Goal: Transaction & Acquisition: Purchase product/service

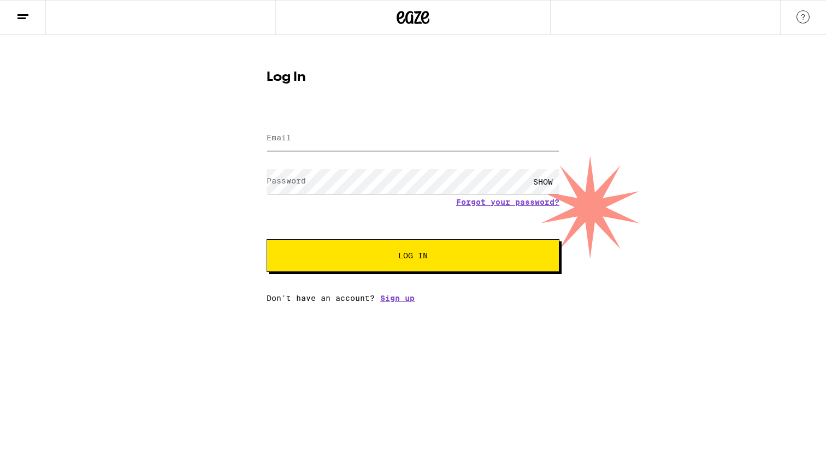
type input "jzelenty@gmail.com"
click at [348, 256] on span "Log In" at bounding box center [413, 256] width 204 height 8
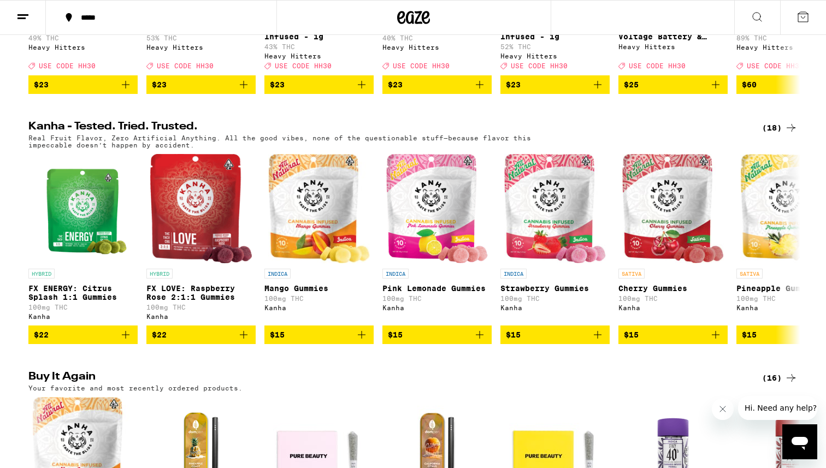
scroll to position [613, 0]
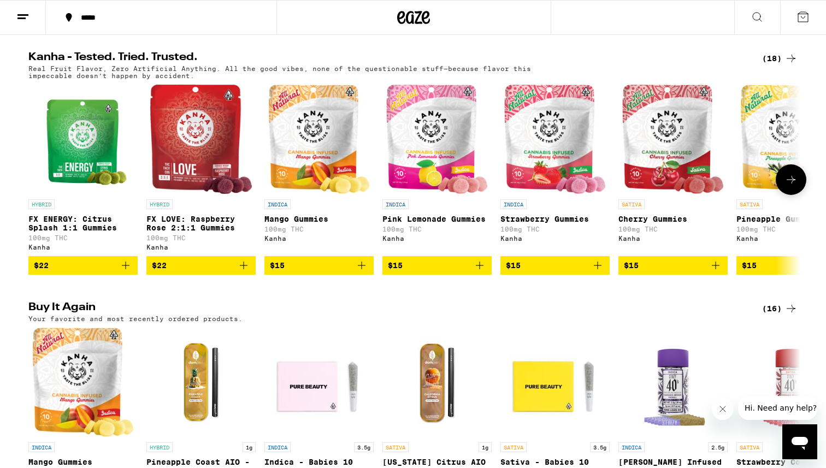
click at [347, 272] on span "$15" at bounding box center [319, 265] width 98 height 13
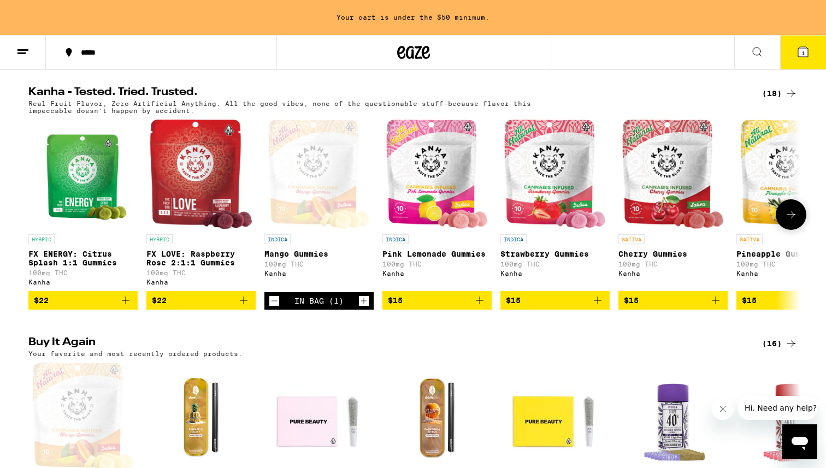
scroll to position [648, 0]
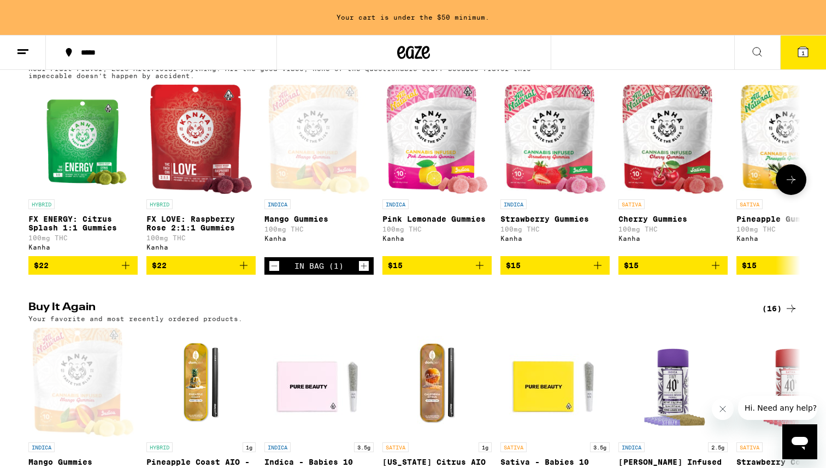
click at [799, 195] on button at bounding box center [791, 179] width 31 height 31
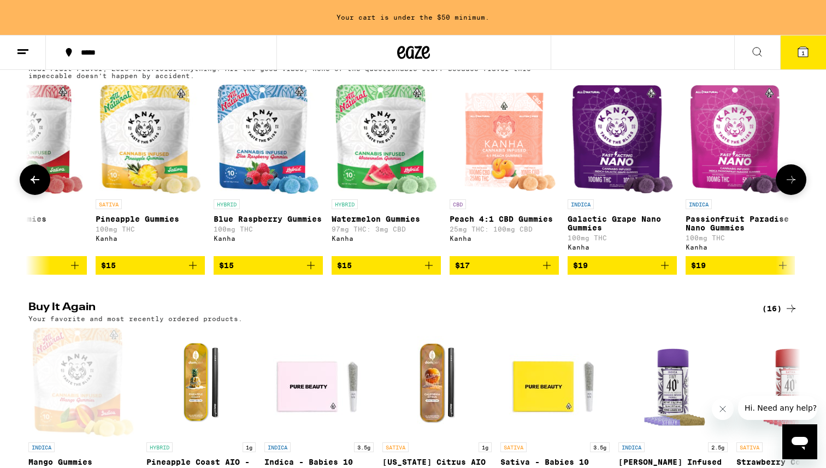
scroll to position [0, 650]
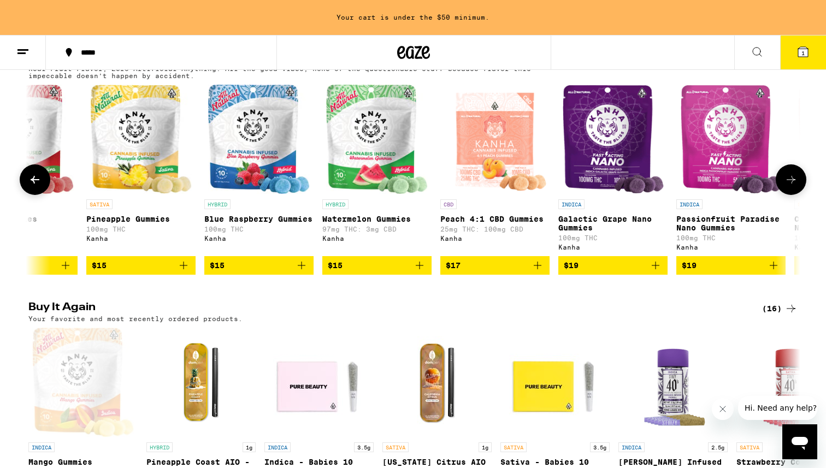
click at [29, 186] on icon at bounding box center [34, 179] width 13 height 13
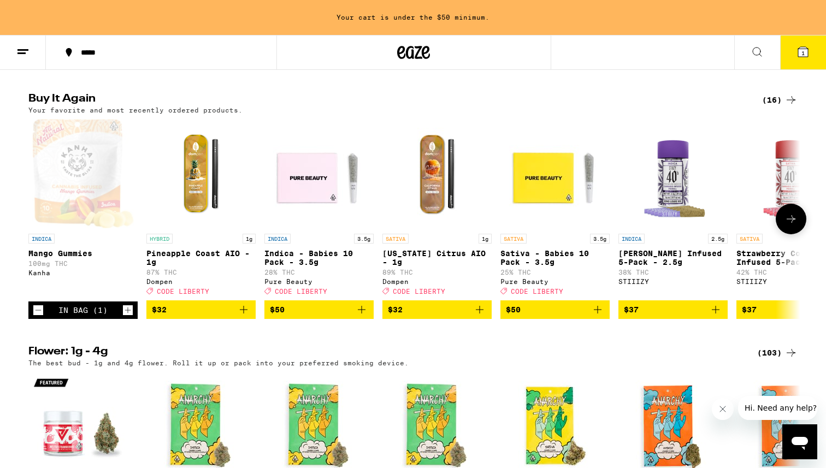
scroll to position [963, 0]
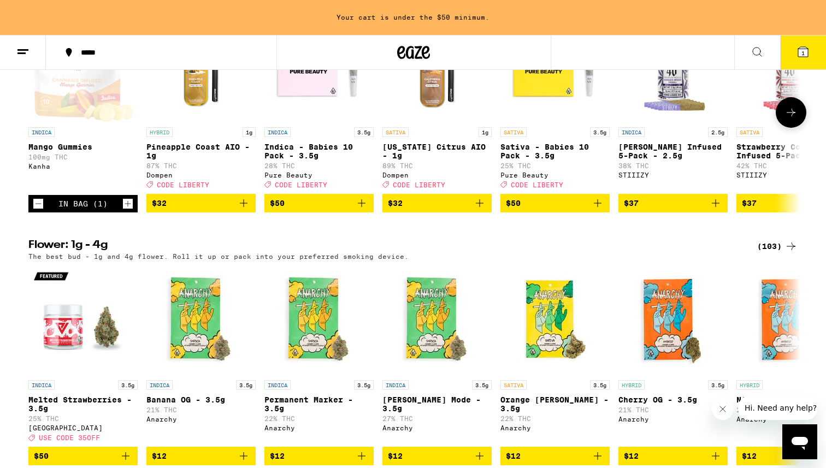
click at [358, 210] on icon "Add to bag" at bounding box center [361, 203] width 13 height 13
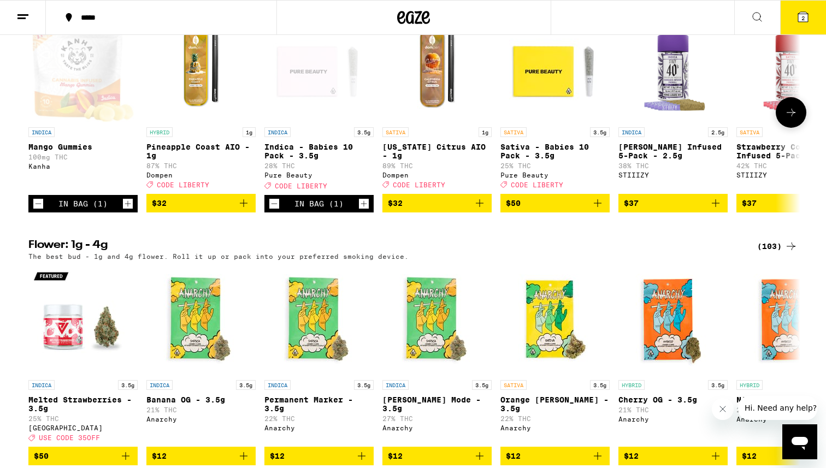
click at [600, 210] on icon "Add to bag" at bounding box center [597, 203] width 13 height 13
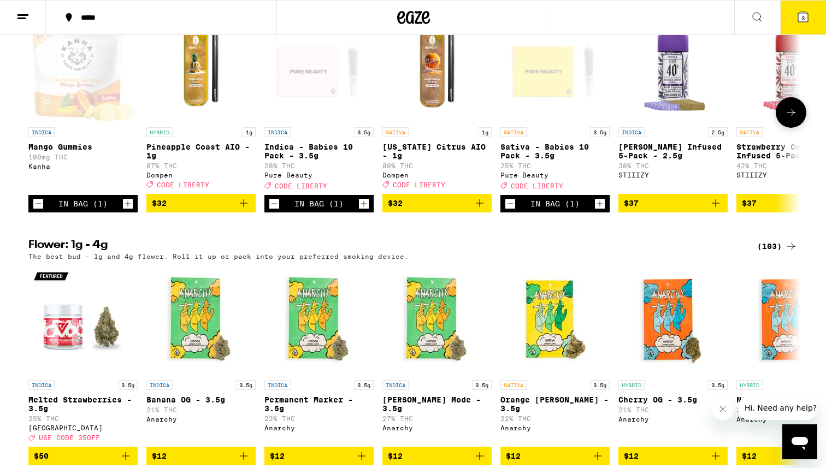
click at [245, 210] on icon "Add to bag" at bounding box center [243, 203] width 13 height 13
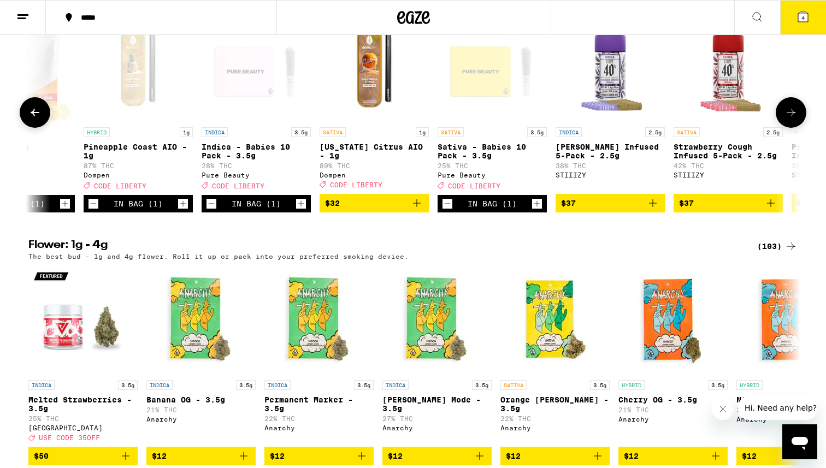
scroll to position [0, 0]
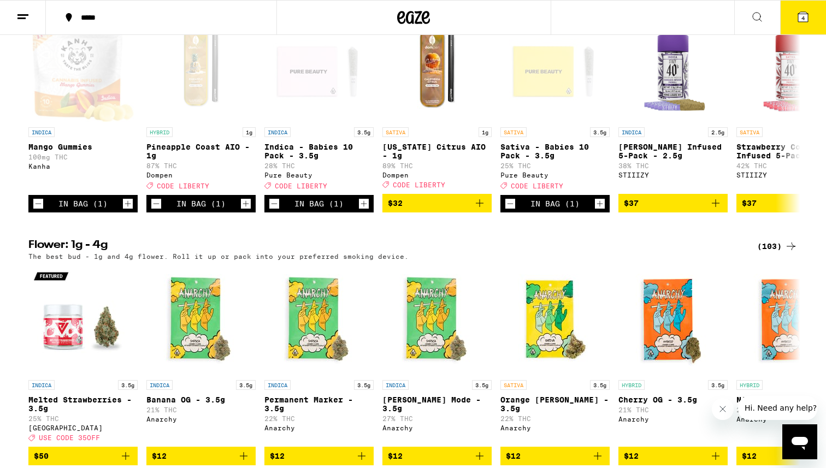
click at [793, 27] on button "4" at bounding box center [803, 18] width 46 height 34
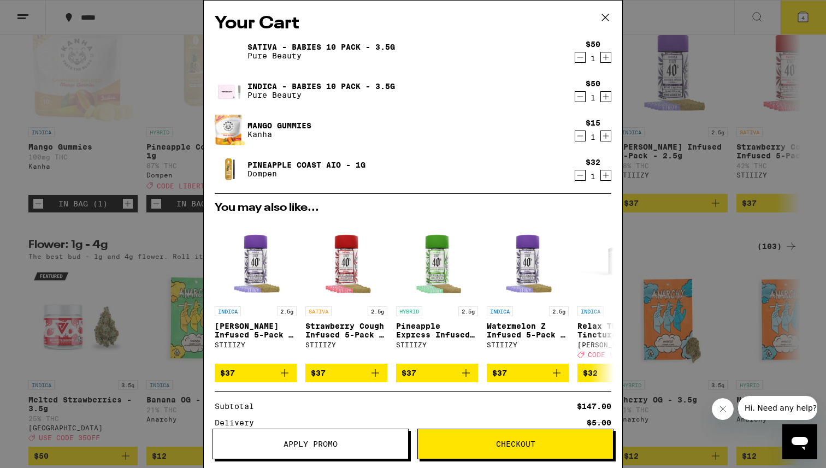
click at [610, 135] on icon "Increment" at bounding box center [606, 135] width 10 height 13
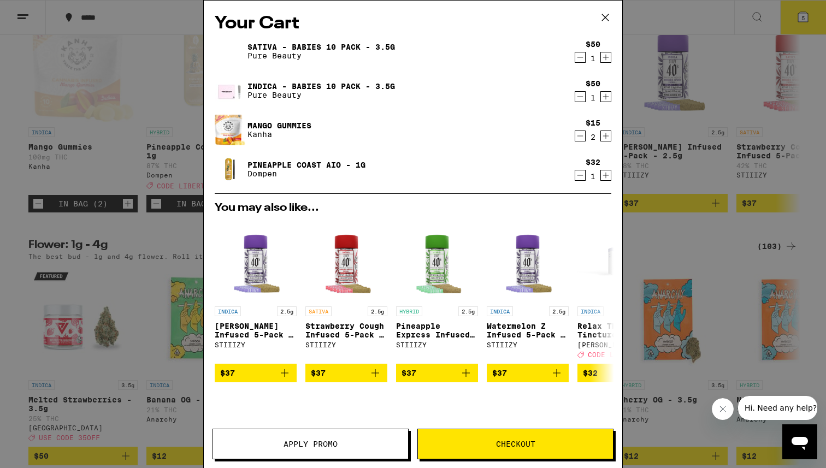
click at [497, 445] on span "Checkout" at bounding box center [515, 444] width 39 height 8
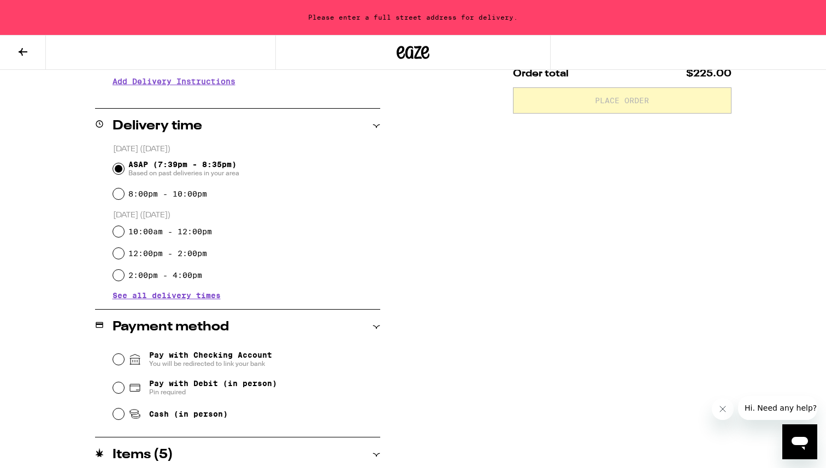
scroll to position [394, 0]
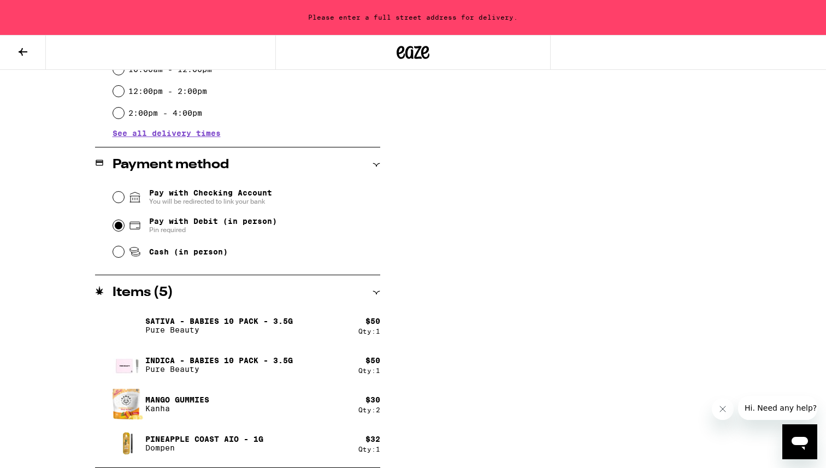
click at [116, 231] on input "Pay with Debit (in person) Pin required" at bounding box center [118, 225] width 11 height 11
radio input "true"
drag, startPoint x: 29, startPoint y: 50, endPoint x: 262, endPoint y: 120, distance: 243.0
click at [262, 120] on div "**********" at bounding box center [413, 37] width 826 height 862
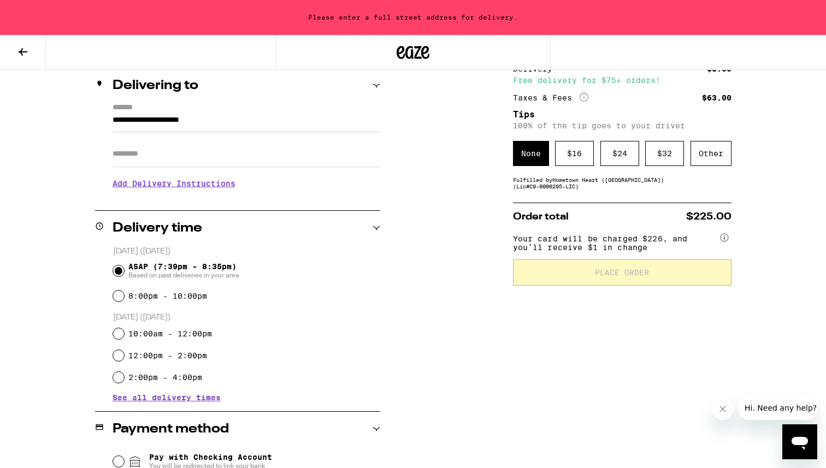
scroll to position [0, 0]
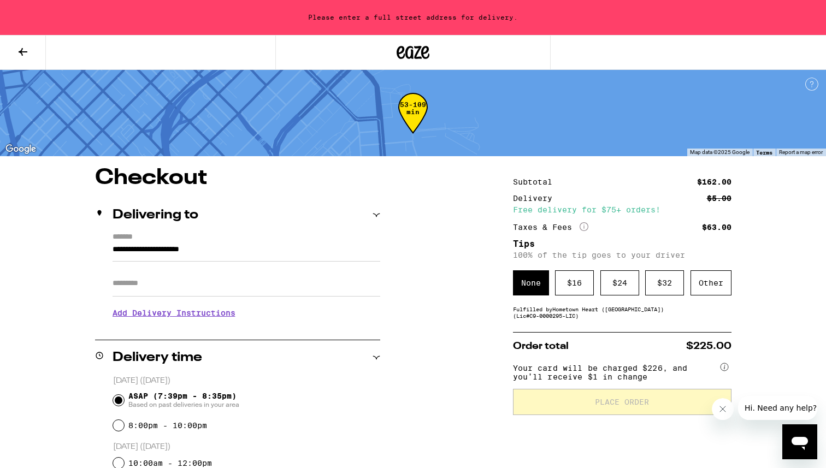
click at [203, 252] on input "**********" at bounding box center [247, 252] width 268 height 19
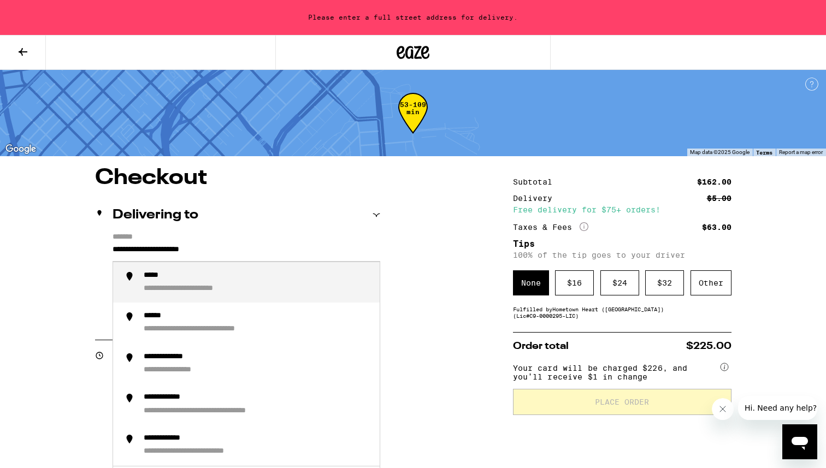
click at [203, 252] on input "**********" at bounding box center [247, 252] width 268 height 19
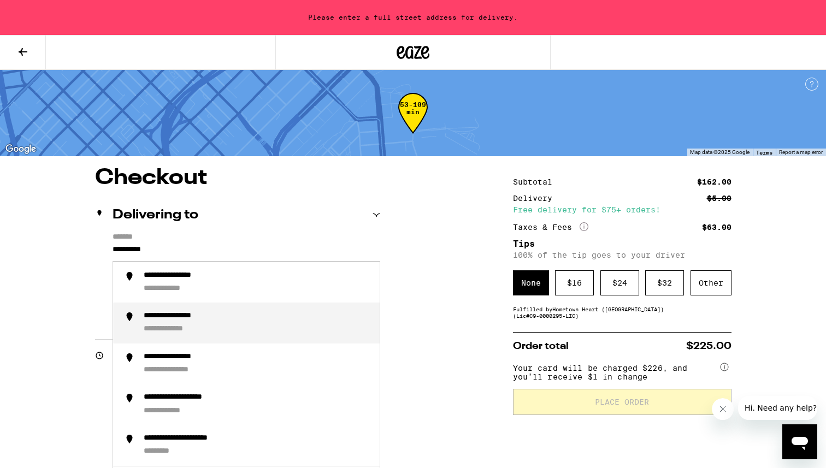
click at [216, 326] on div "**********" at bounding box center [257, 322] width 227 height 23
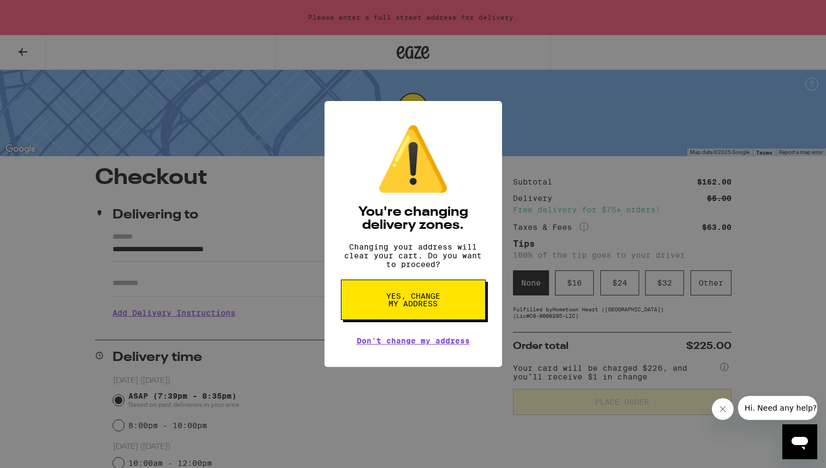
click at [425, 308] on span "Yes, change my address" at bounding box center [413, 299] width 56 height 15
type input "**********"
radio input "false"
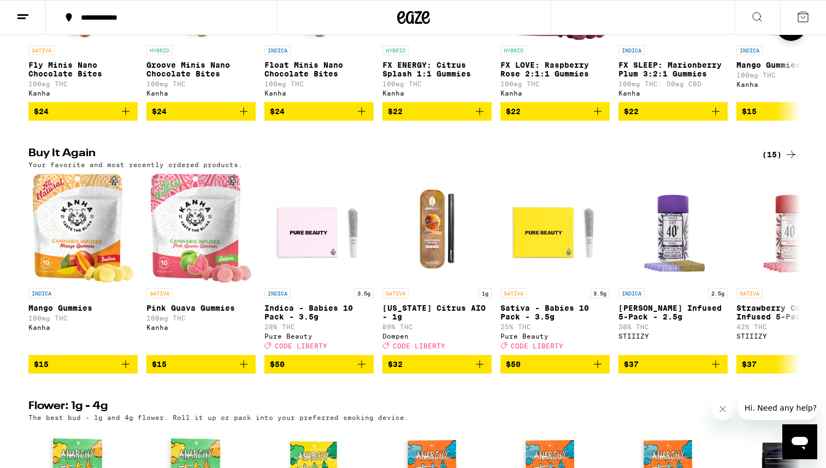
scroll to position [827, 0]
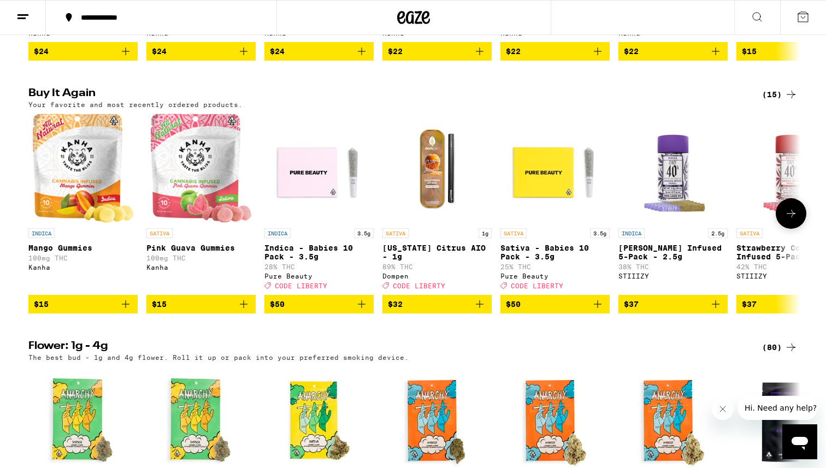
click at [124, 311] on icon "Add to bag" at bounding box center [125, 304] width 13 height 13
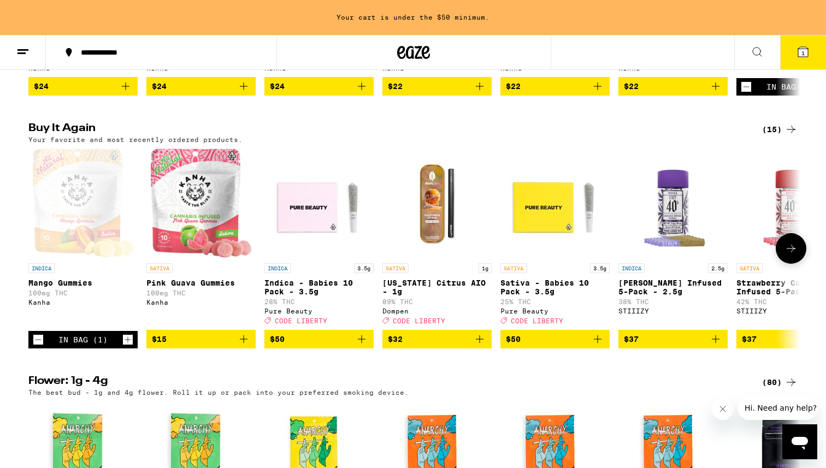
scroll to position [862, 0]
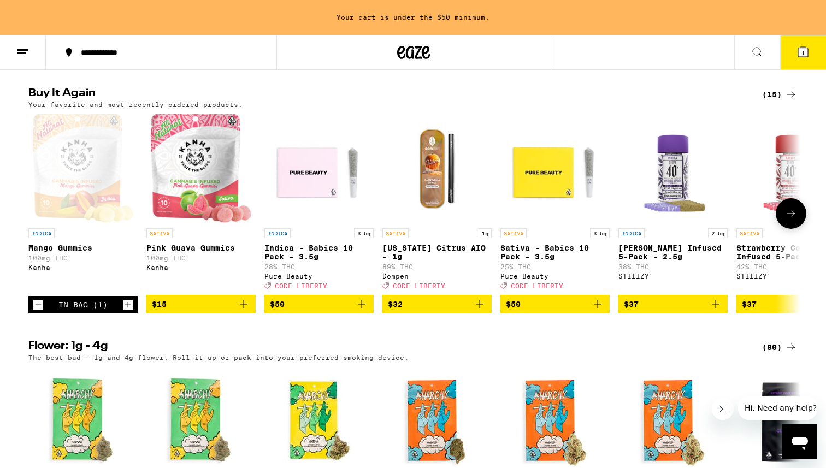
click at [240, 311] on icon "Add to bag" at bounding box center [243, 304] width 13 height 13
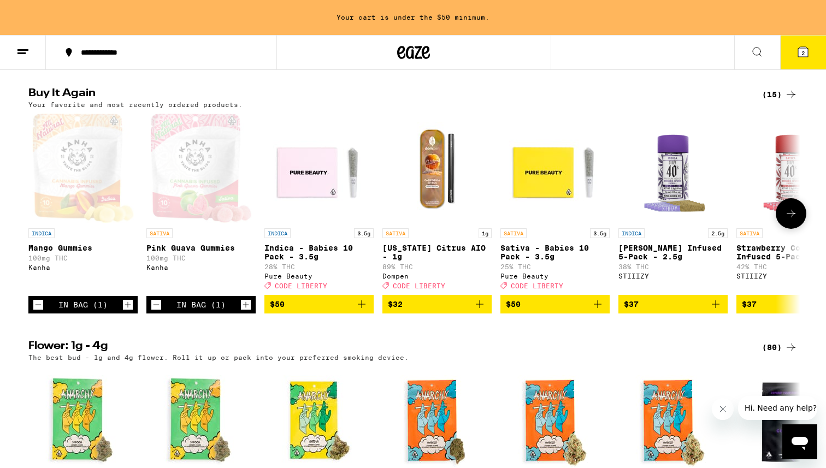
click at [365, 311] on icon "Add to bag" at bounding box center [361, 304] width 13 height 13
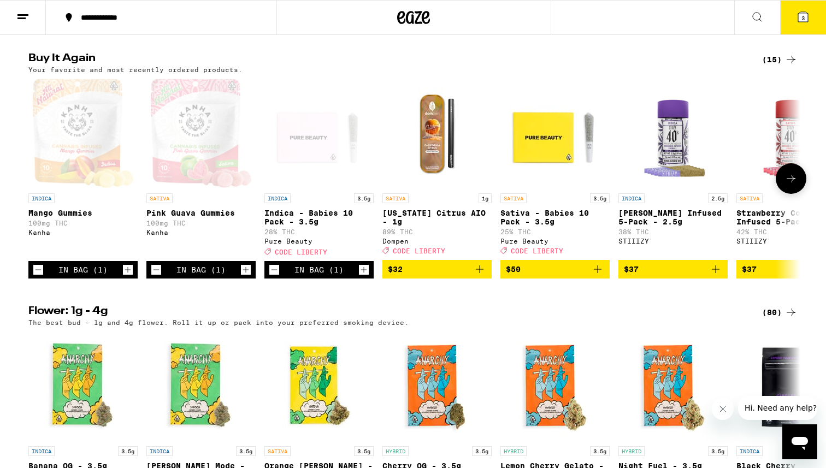
scroll to position [827, 0]
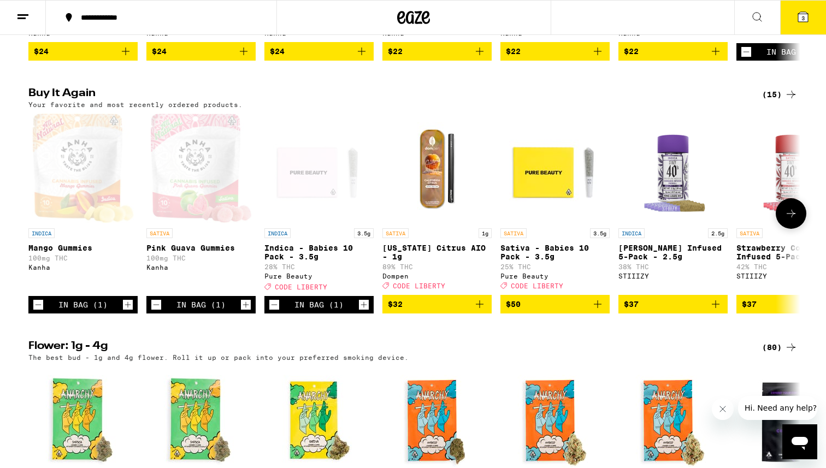
click at [601, 311] on icon "Add to bag" at bounding box center [597, 304] width 13 height 13
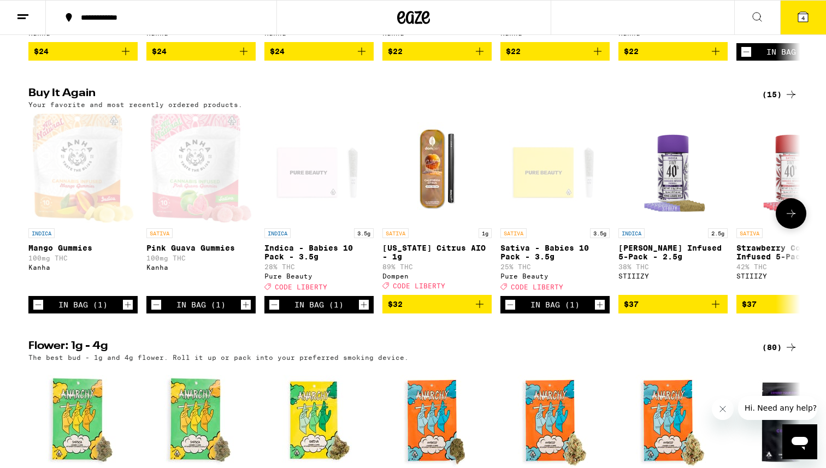
click at [544, 291] on span "CODE LIBERTY" at bounding box center [537, 287] width 52 height 7
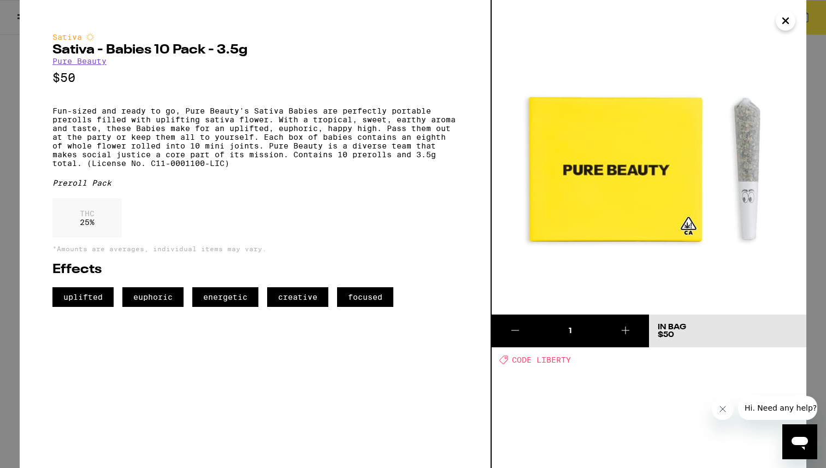
click at [541, 363] on span "CODE LIBERTY" at bounding box center [541, 360] width 59 height 9
copy span "CODE LIBERTY"
click at [788, 26] on icon "Close" at bounding box center [785, 21] width 13 height 16
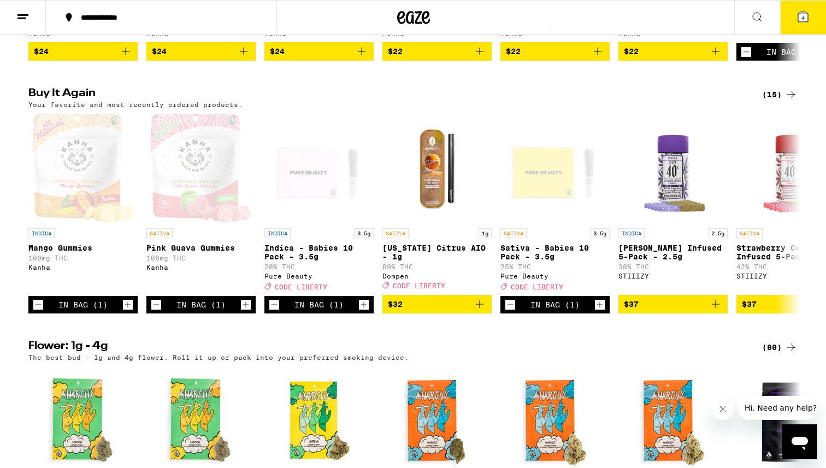
click at [798, 22] on icon at bounding box center [802, 16] width 13 height 13
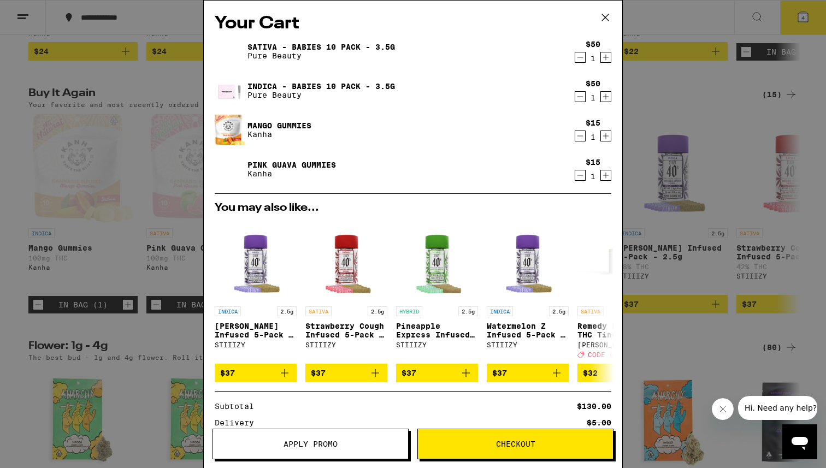
click at [604, 14] on icon at bounding box center [605, 17] width 16 height 16
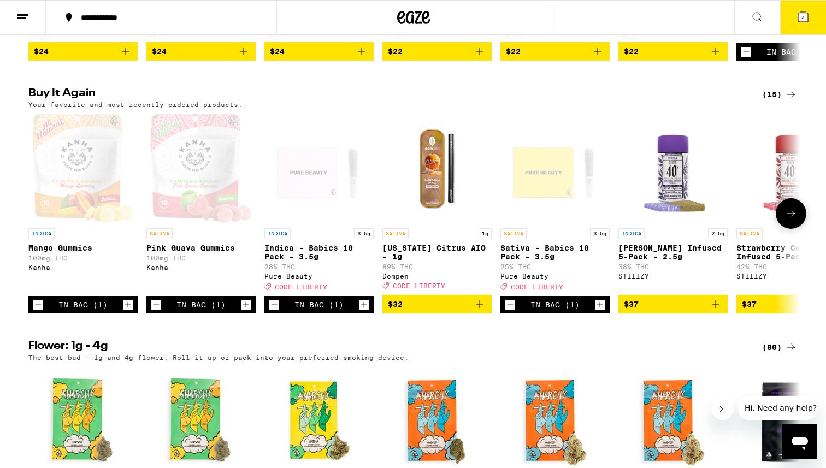
click at [482, 311] on icon "Add to bag" at bounding box center [479, 304] width 13 height 13
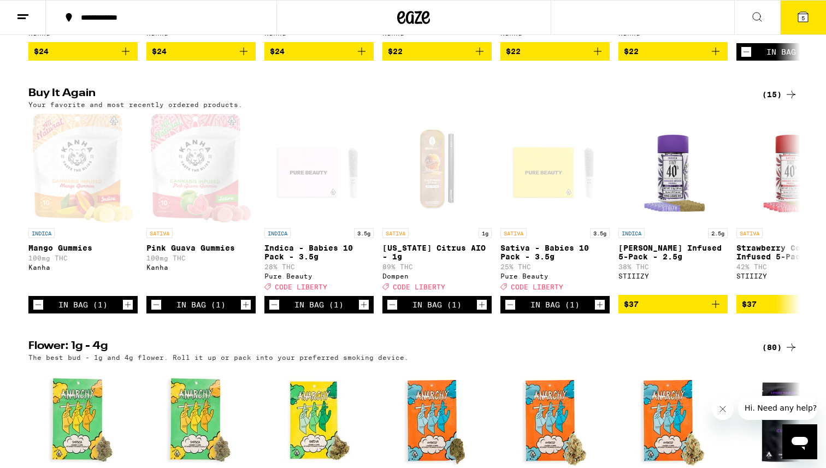
click at [801, 16] on span "5" at bounding box center [802, 18] width 3 height 7
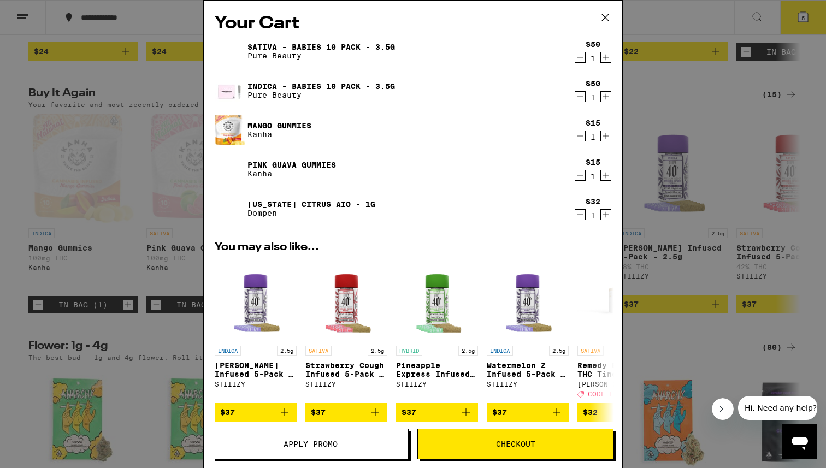
click at [500, 446] on span "Checkout" at bounding box center [515, 444] width 39 height 8
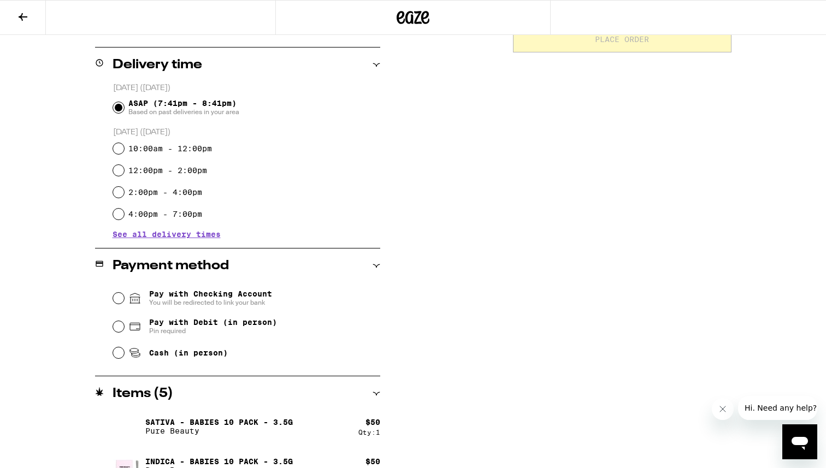
scroll to position [269, 0]
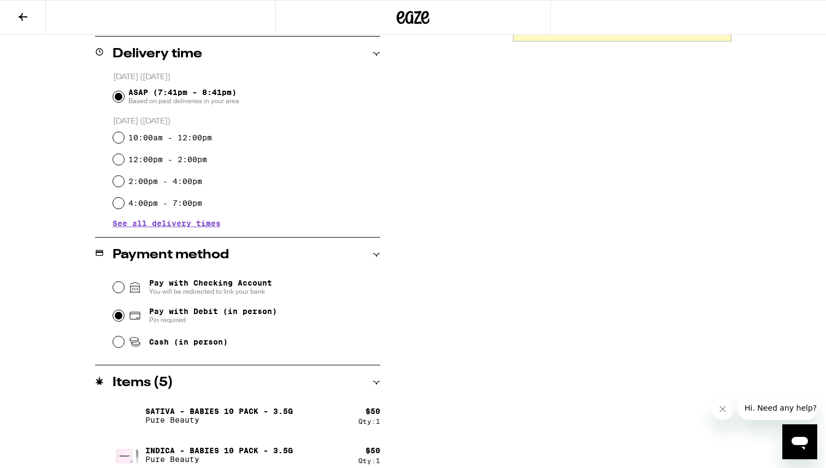
click at [121, 318] on input "Pay with Debit (in person) Pin required" at bounding box center [118, 315] width 11 height 11
radio input "true"
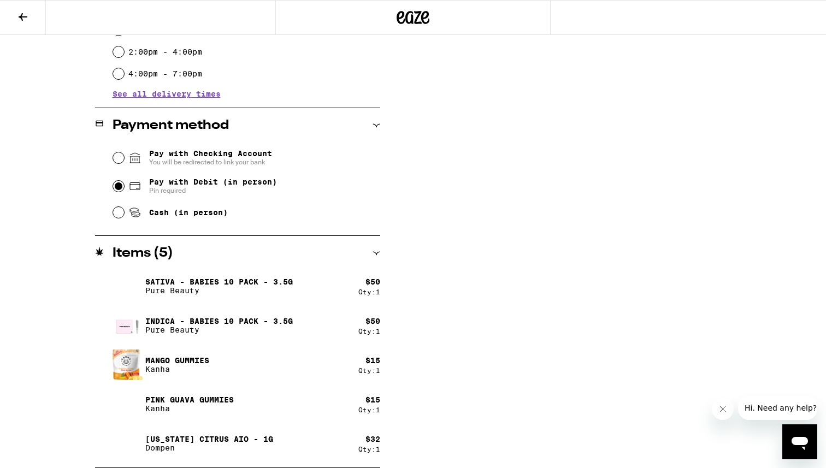
scroll to position [0, 0]
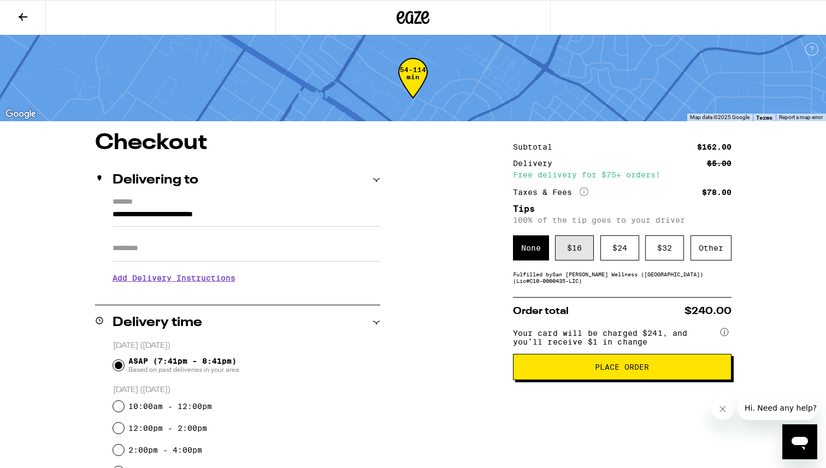
click at [568, 252] on div "$ 16" at bounding box center [574, 247] width 39 height 25
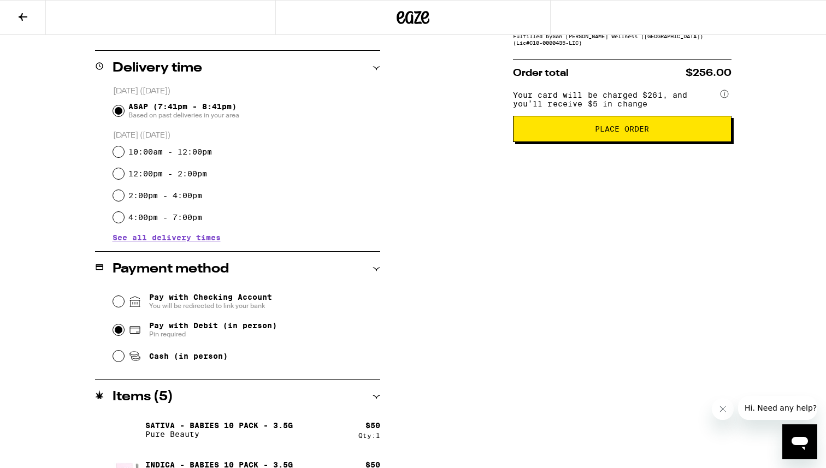
scroll to position [249, 0]
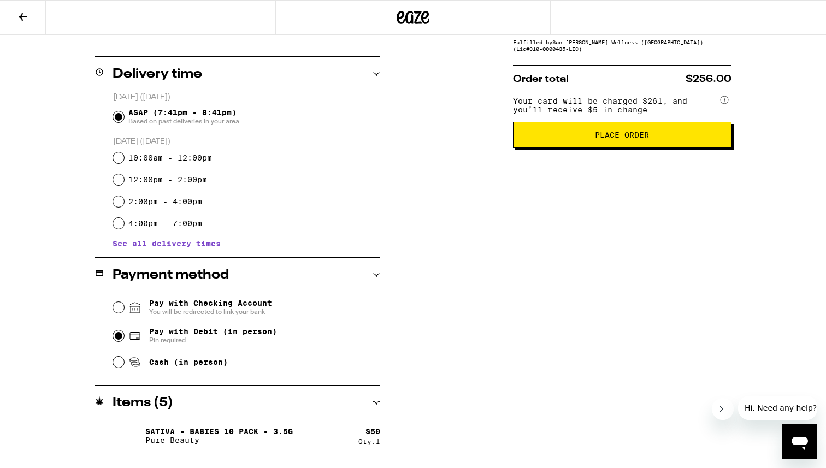
click at [373, 277] on icon at bounding box center [377, 275] width 8 height 8
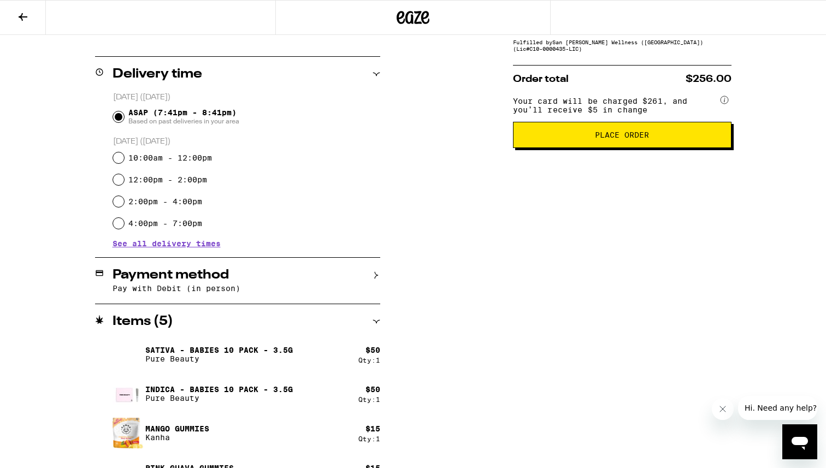
click at [373, 277] on icon at bounding box center [377, 275] width 8 height 8
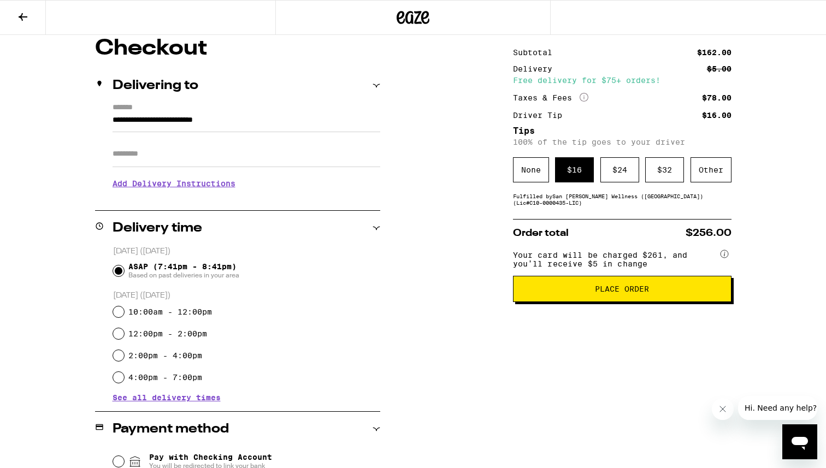
scroll to position [122, 0]
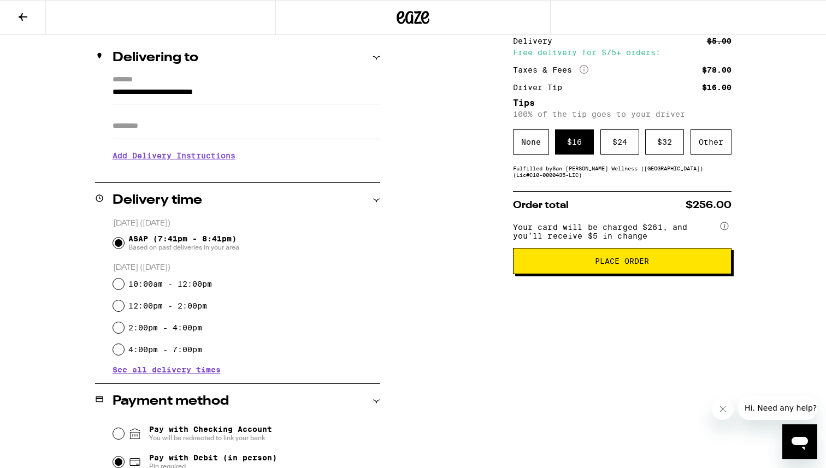
click at [556, 265] on span "Place Order" at bounding box center [622, 261] width 200 height 8
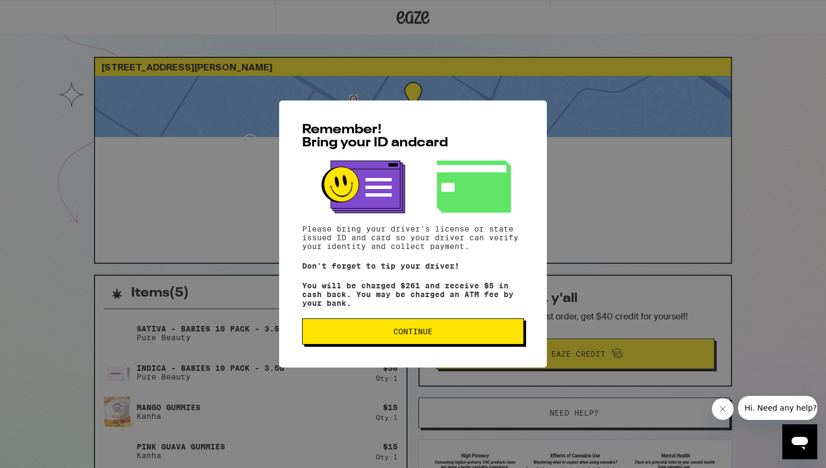
click at [400, 335] on span "Continue" at bounding box center [412, 332] width 39 height 8
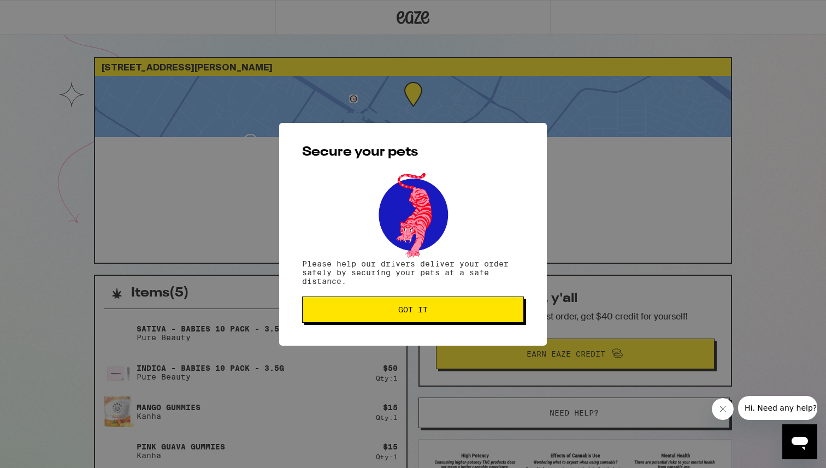
click at [398, 316] on button "Got it" at bounding box center [413, 310] width 222 height 26
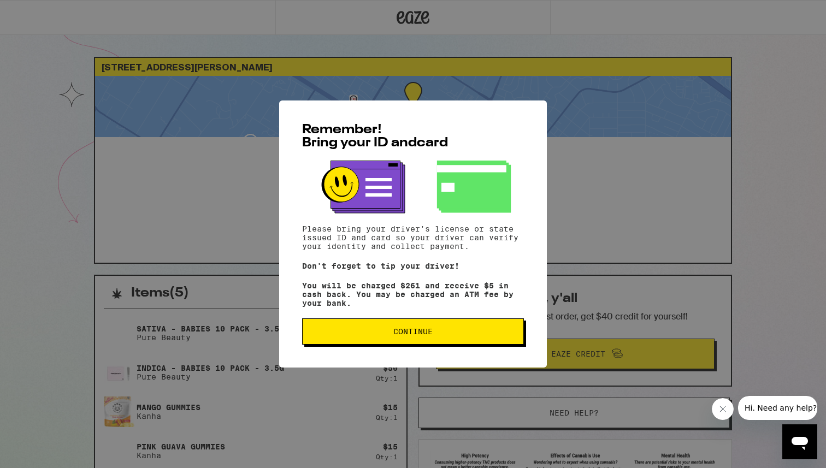
click at [347, 345] on button "Continue" at bounding box center [413, 331] width 222 height 26
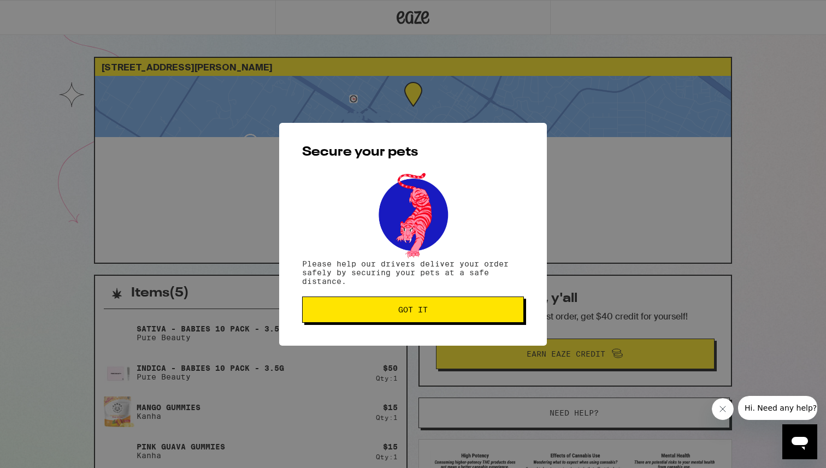
click at [340, 326] on div "Secure your pets Please help our drivers deliver your order safely by securing …" at bounding box center [413, 234] width 268 height 223
click at [337, 317] on button "Got it" at bounding box center [413, 310] width 222 height 26
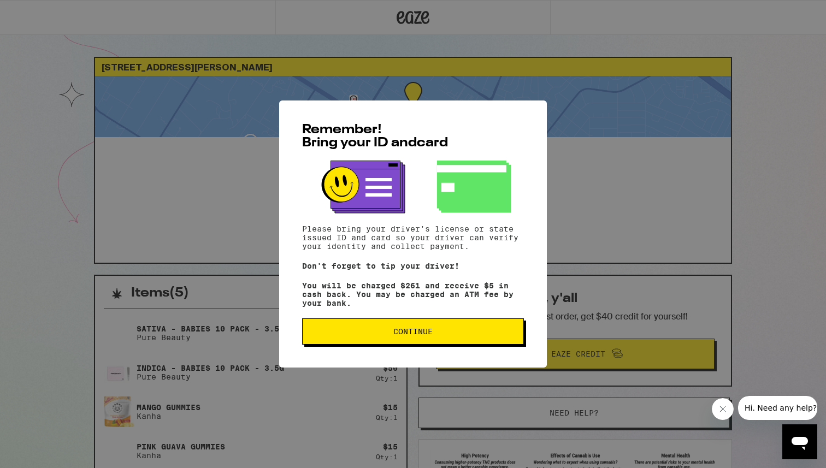
click at [382, 335] on span "Continue" at bounding box center [412, 332] width 203 height 8
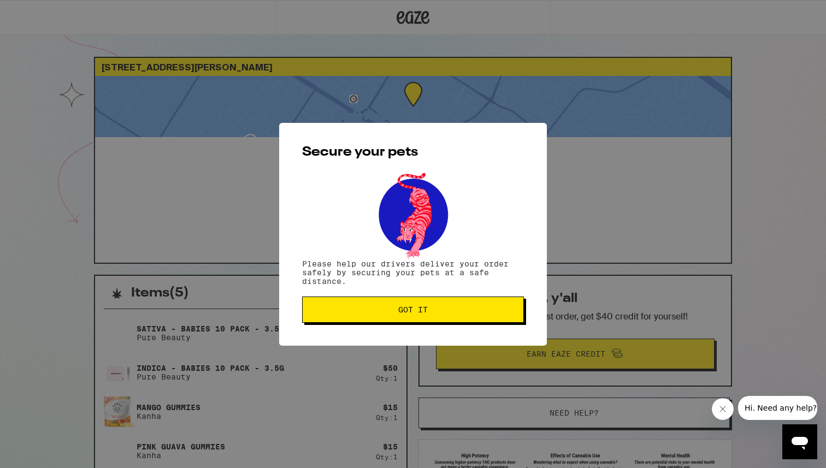
click at [377, 305] on button "Got it" at bounding box center [413, 310] width 222 height 26
